Goal: Task Accomplishment & Management: Use online tool/utility

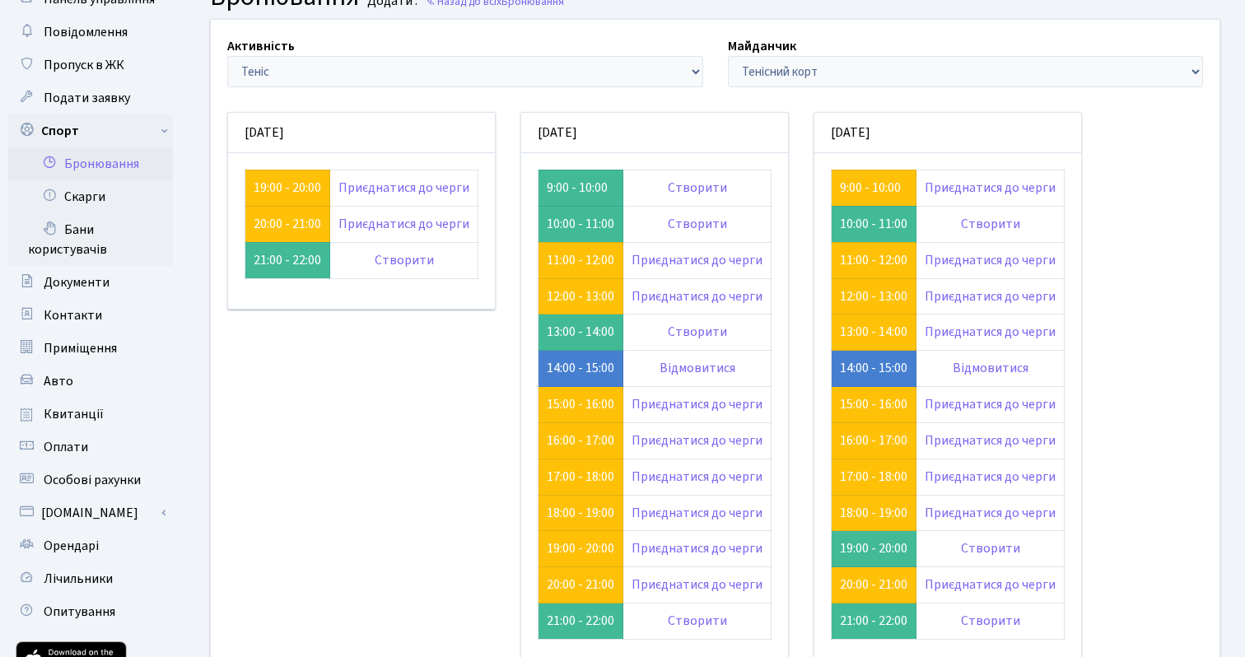
scroll to position [72, 0]
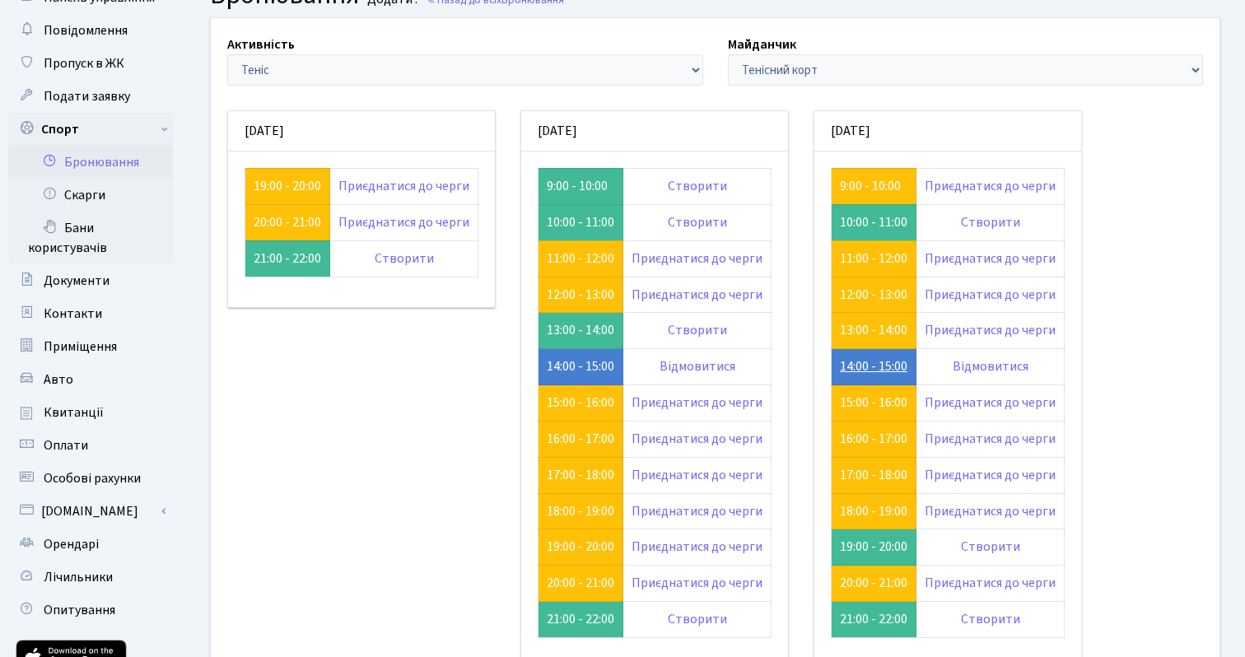
drag, startPoint x: 834, startPoint y: 365, endPoint x: 906, endPoint y: 363, distance: 71.6
click at [906, 363] on td "14:00 - 15:00" at bounding box center [874, 367] width 85 height 36
copy link "14:00 - 15:00"
click at [1108, 326] on div "Активність - Баскетбол Волейбол Йога Катання на роликах Настільний теніс Теніс …" at bounding box center [714, 373] width 1033 height 711
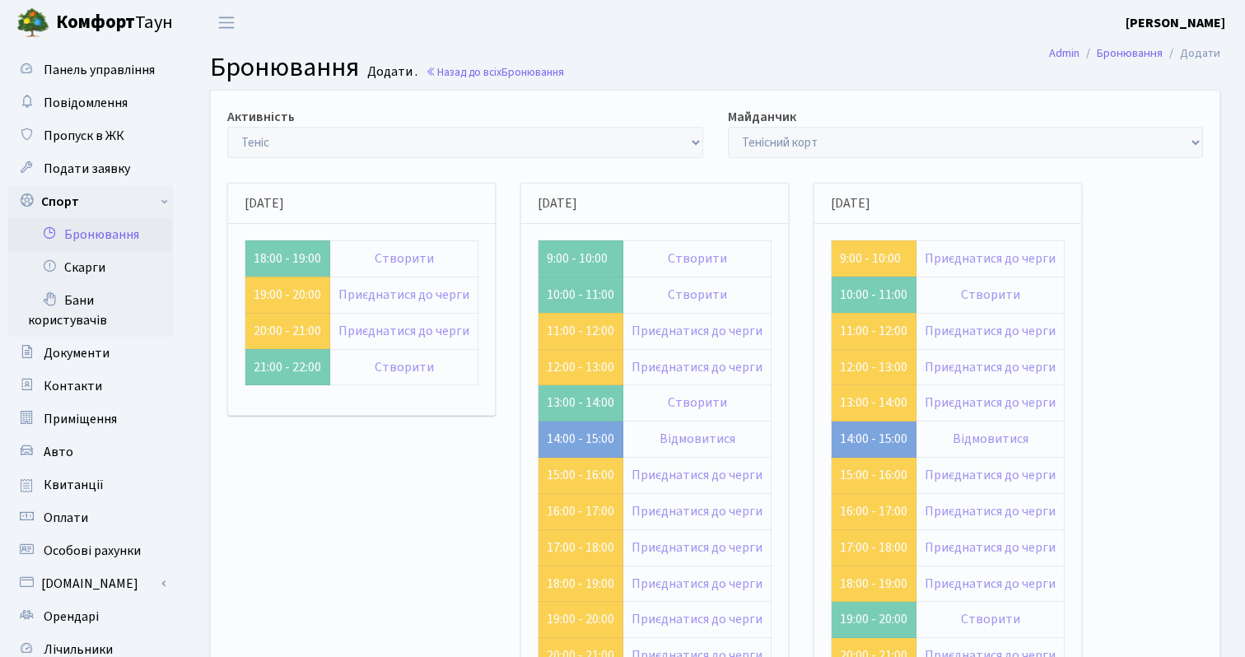
scroll to position [72, 0]
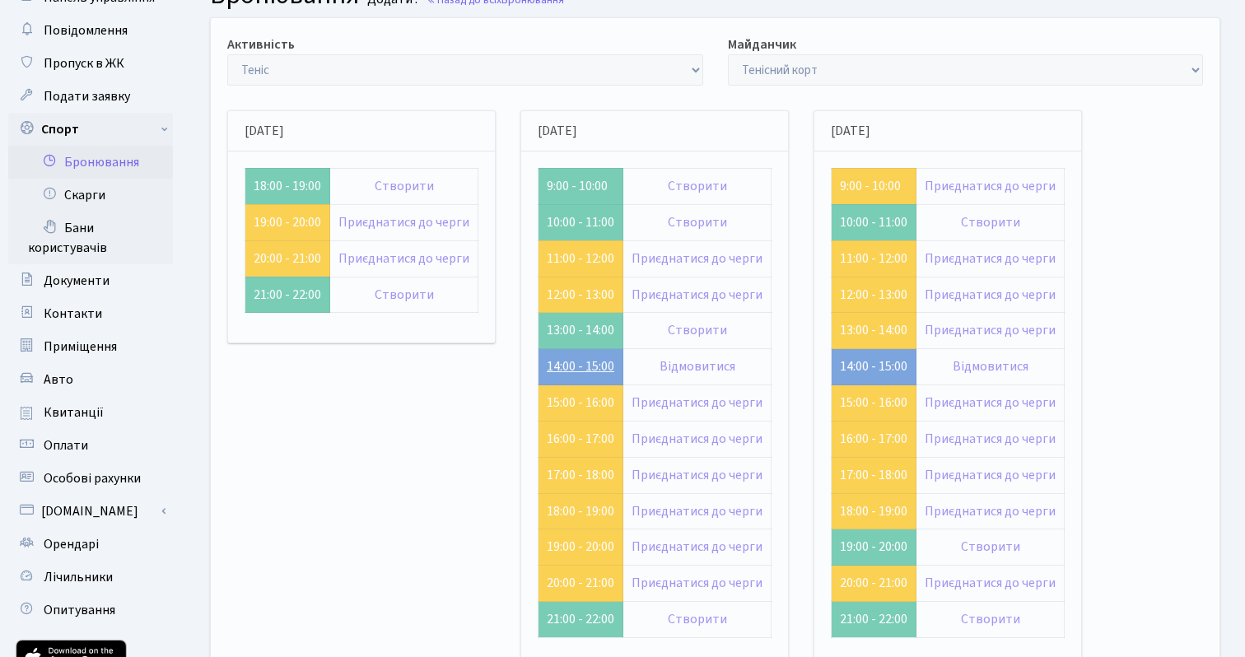
click at [579, 370] on link "14:00 - 15:00" at bounding box center [581, 366] width 68 height 18
click at [569, 398] on link "15:00 - 16:00" at bounding box center [581, 403] width 68 height 18
click at [562, 435] on link "16:00 - 17:00" at bounding box center [581, 439] width 68 height 18
click at [586, 291] on link "12:00 - 13:00" at bounding box center [581, 295] width 68 height 18
click at [582, 258] on link "11:00 - 12:00" at bounding box center [581, 258] width 68 height 18
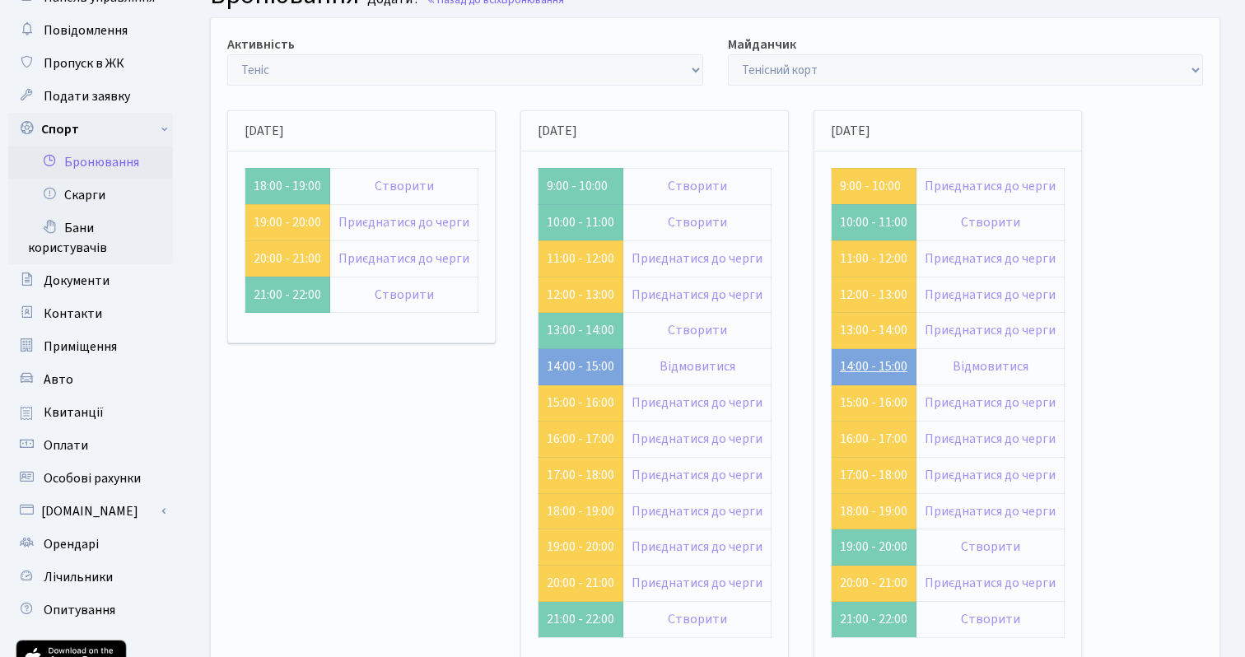
drag, startPoint x: 837, startPoint y: 365, endPoint x: 904, endPoint y: 367, distance: 66.7
click at [904, 367] on td "14:00 - 15:00" at bounding box center [874, 367] width 85 height 36
copy link "14:00 - 15:00"
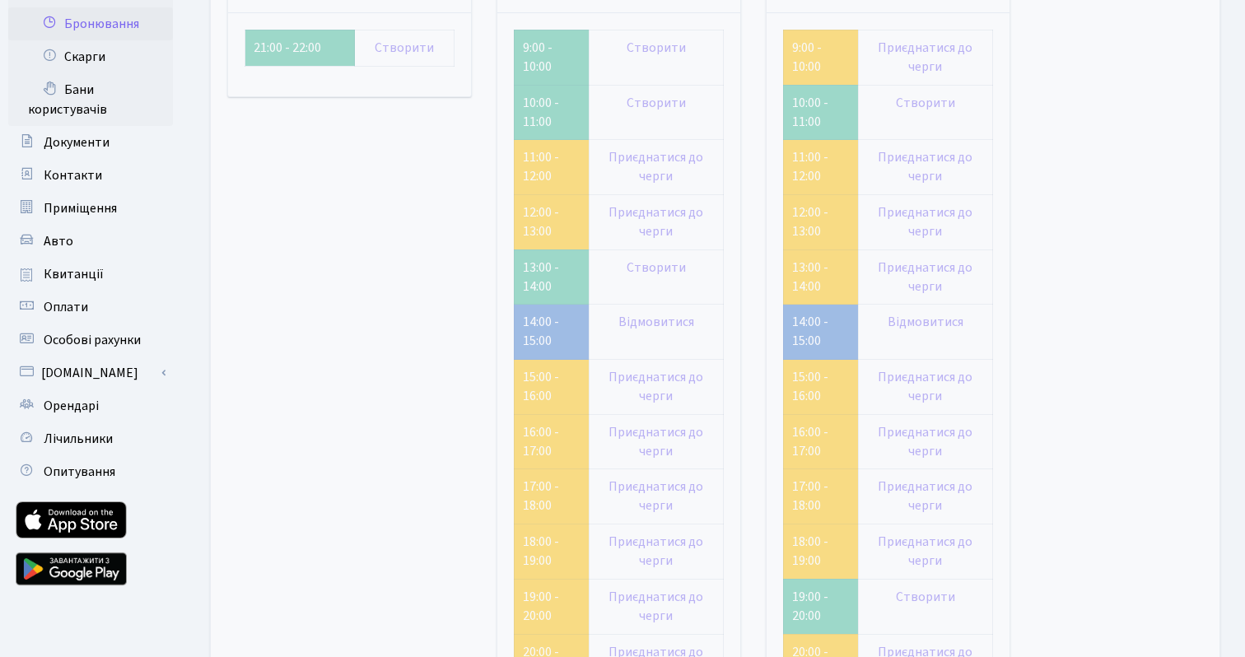
scroll to position [300, 0]
